Goal: Task Accomplishment & Management: Use online tool/utility

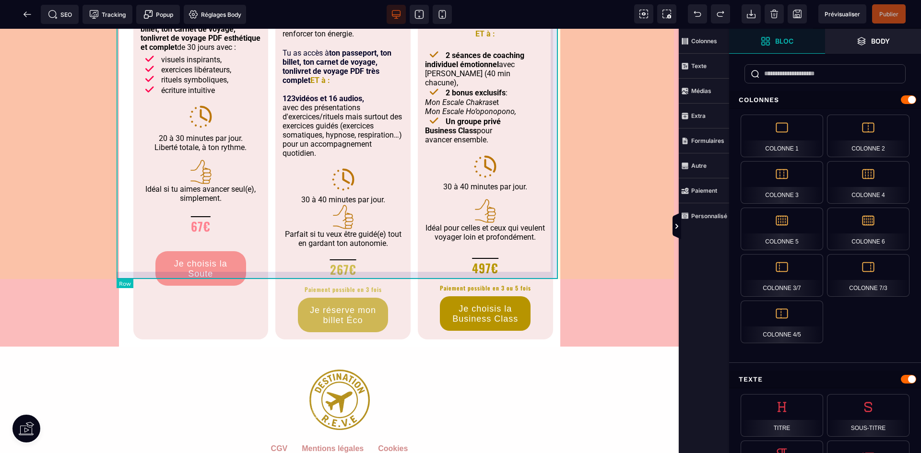
scroll to position [4413, 0]
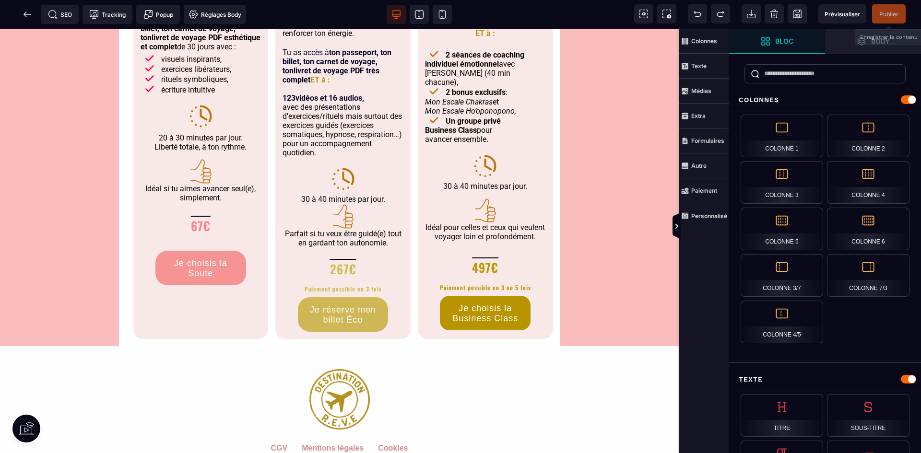
click at [888, 12] on span "Publier" at bounding box center [888, 14] width 19 height 7
click at [880, 13] on span "Publier" at bounding box center [888, 14] width 19 height 7
click at [26, 13] on icon at bounding box center [28, 15] width 10 height 10
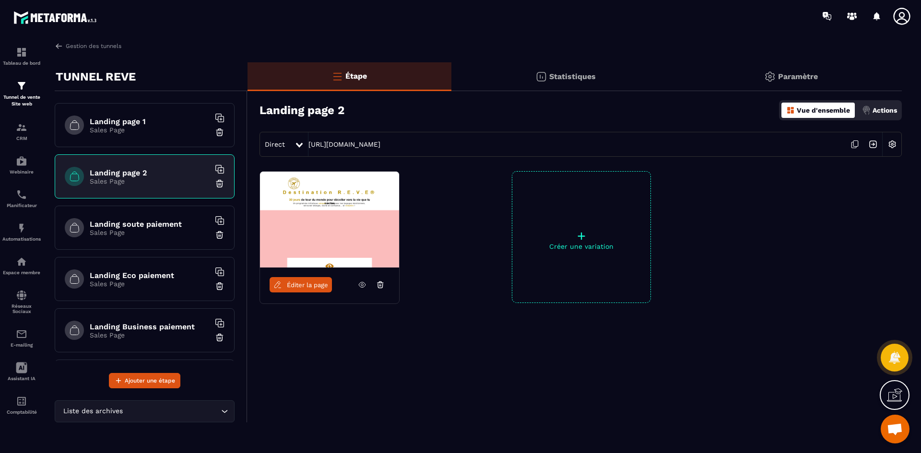
click at [151, 226] on h6 "Landing soute paiement" at bounding box center [150, 224] width 120 height 9
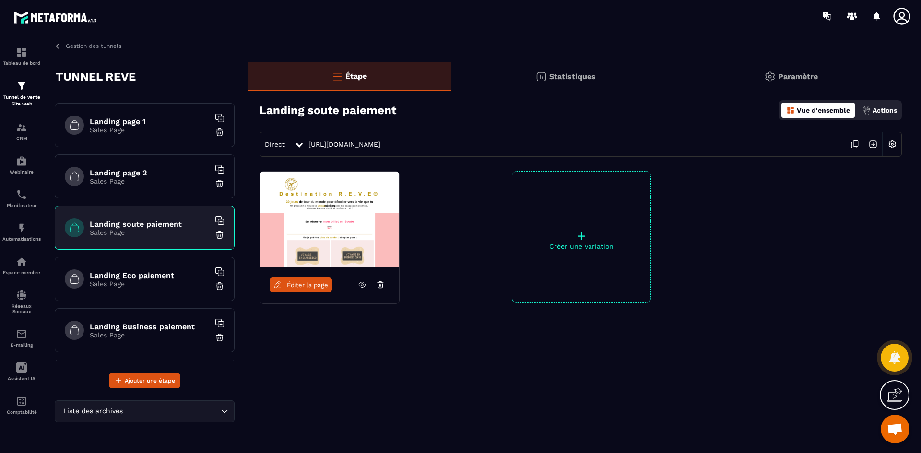
click at [300, 283] on span "Éditer la page" at bounding box center [307, 285] width 41 height 7
